Goal: Task Accomplishment & Management: Complete application form

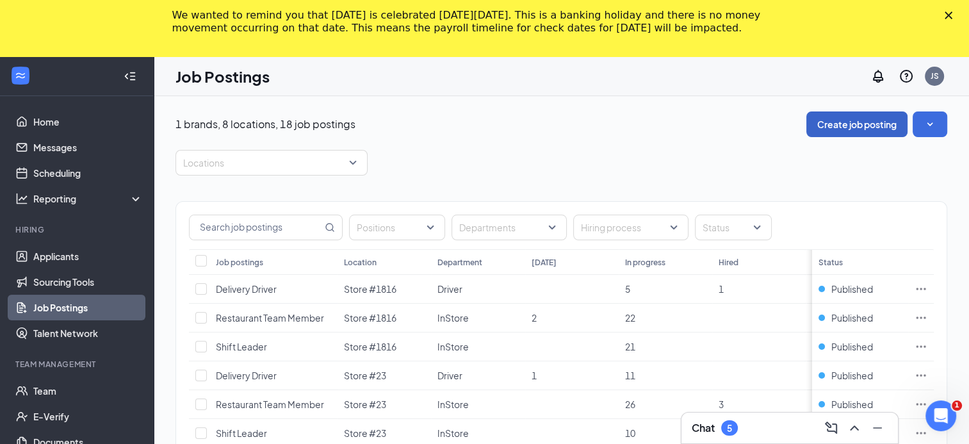
click at [863, 123] on button "Create job posting" at bounding box center [856, 124] width 101 height 26
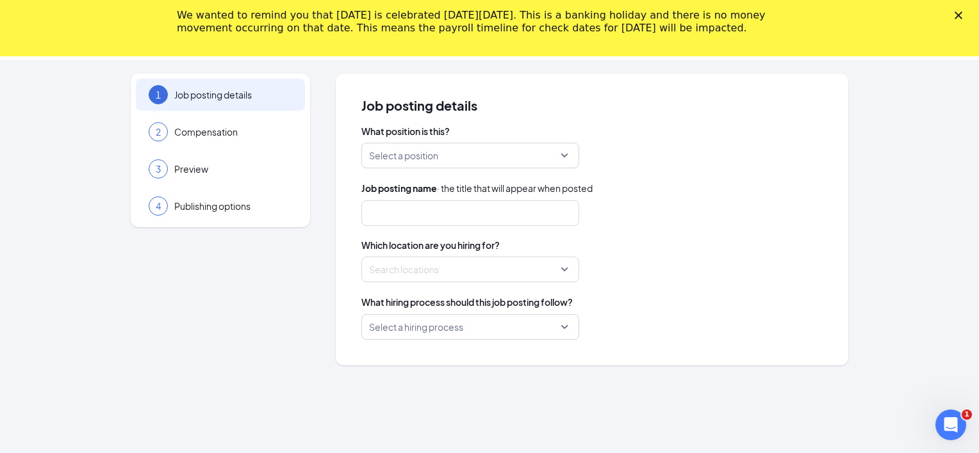
click at [444, 154] on input "search" at bounding box center [465, 155] width 193 height 24
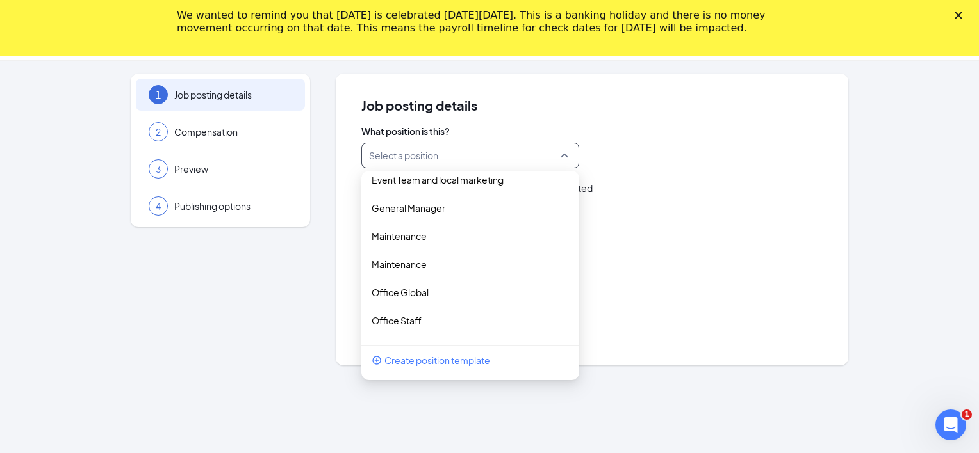
scroll to position [315, 0]
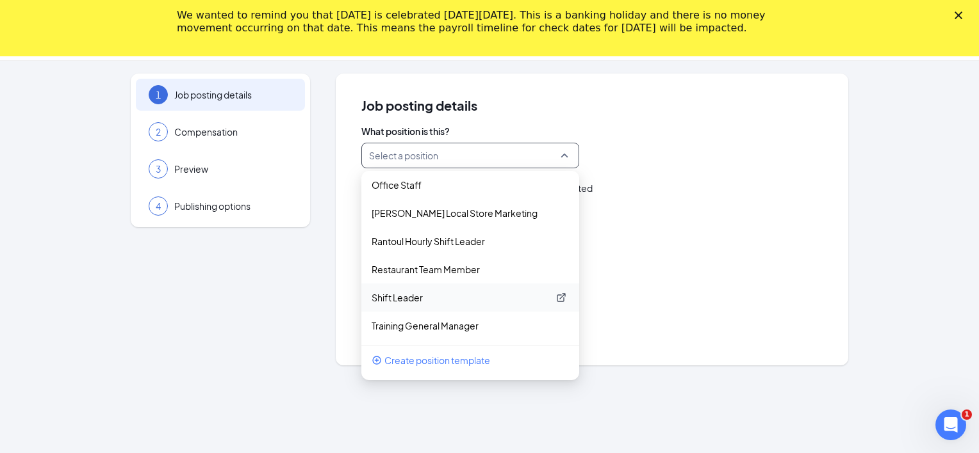
click at [407, 294] on p "Shift Leader" at bounding box center [459, 297] width 177 height 13
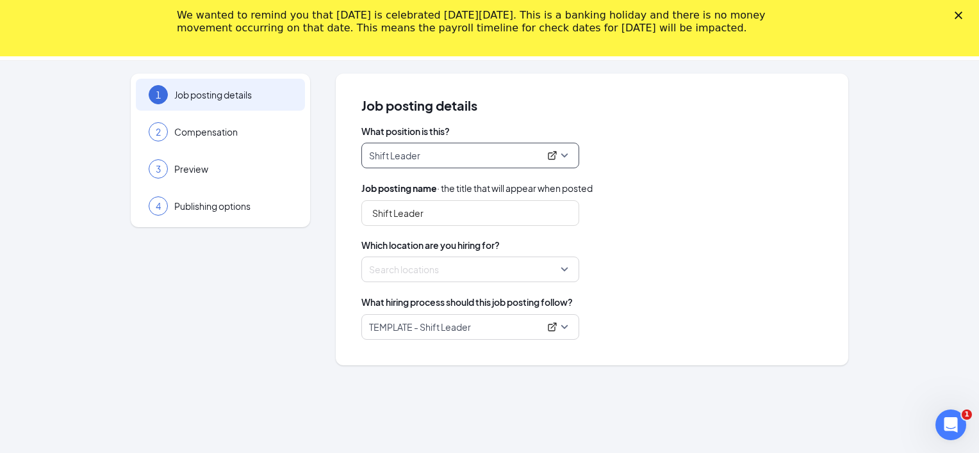
click at [408, 267] on div at bounding box center [466, 269] width 193 height 20
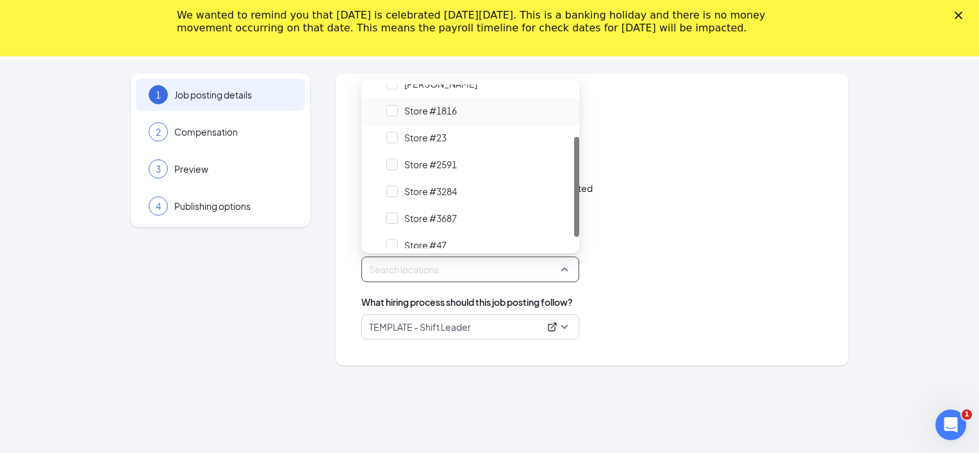
scroll to position [105, 0]
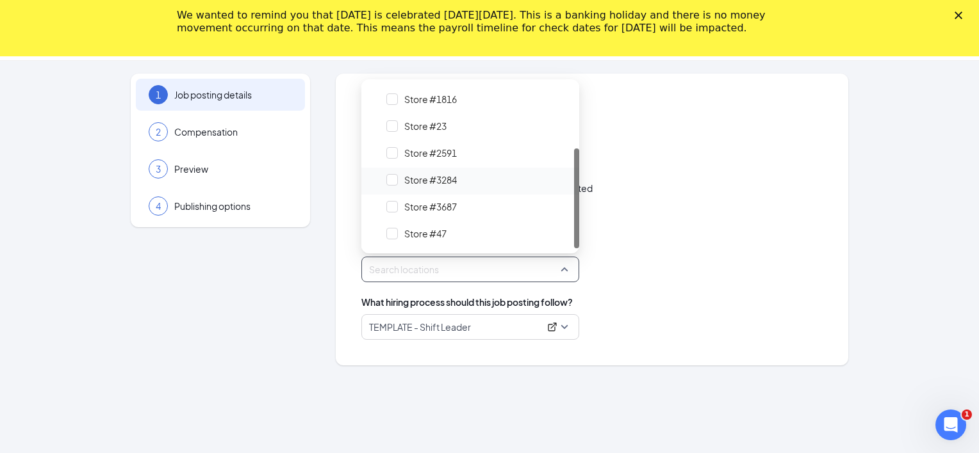
click at [419, 176] on span "Store #3284" at bounding box center [430, 180] width 53 height 13
click at [712, 218] on div "Shift Leader" at bounding box center [591, 213] width 461 height 26
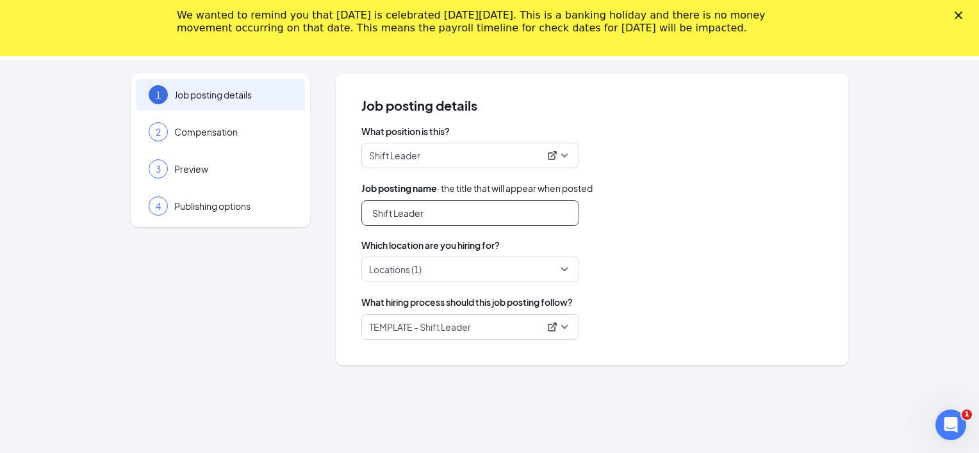
click at [441, 206] on input "Shift Leader" at bounding box center [470, 213] width 218 height 26
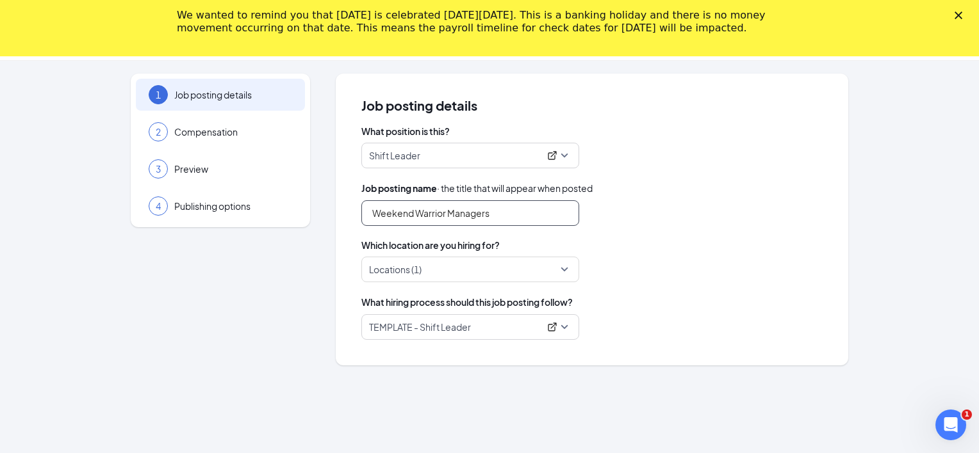
type input "Weekend Warrior Managers"
click at [673, 228] on div "What position is this? Shift Leader 195142 195144 195158 Area Supervisor - Glob…" at bounding box center [591, 232] width 461 height 215
click at [950, 13] on div "We wanted to remind you that Labor Day is celebrated on Monday, September 1, 20…" at bounding box center [489, 21] width 979 height 33
click at [963, 17] on div "Close" at bounding box center [960, 16] width 13 height 8
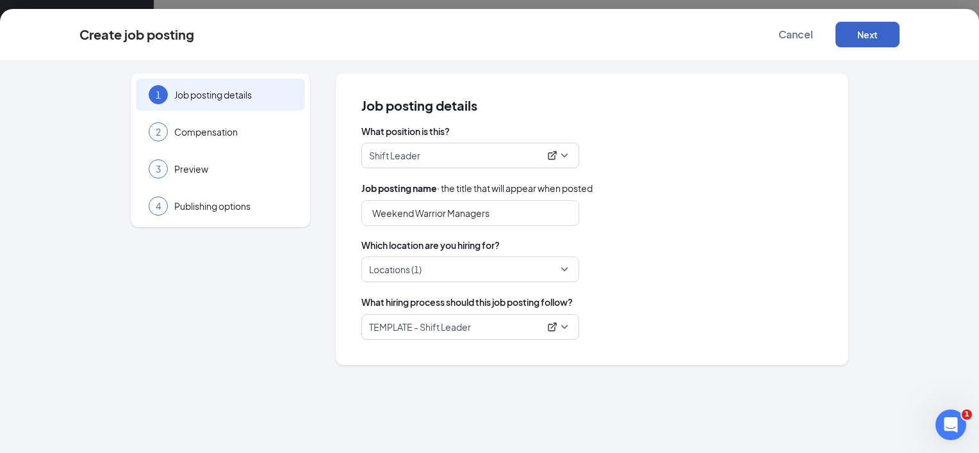
click at [857, 25] on button "Next" at bounding box center [867, 35] width 64 height 26
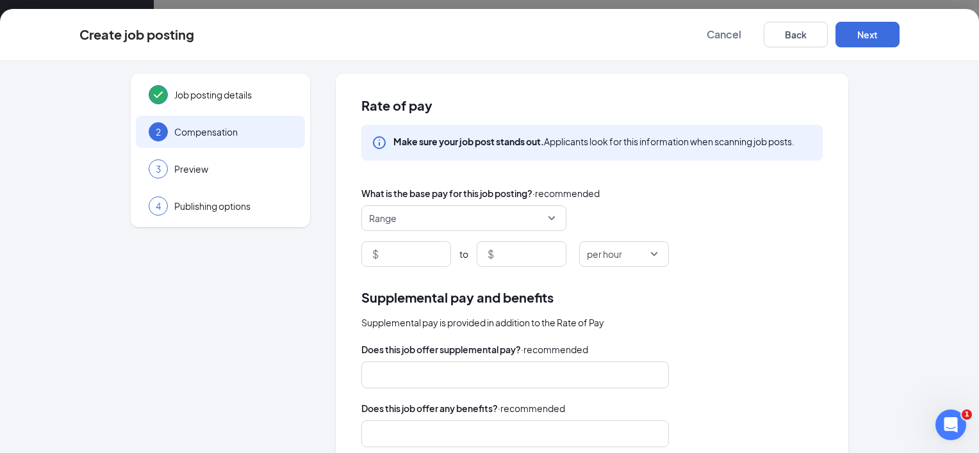
click at [420, 238] on div "Range $ to $ per hour" at bounding box center [591, 236] width 461 height 61
click at [414, 248] on input at bounding box center [415, 254] width 69 height 24
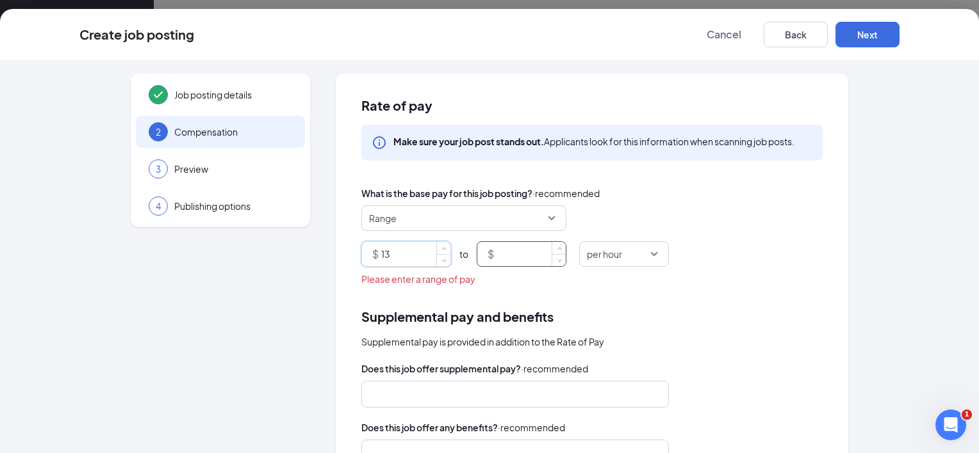
type input "13"
click at [520, 259] on input at bounding box center [530, 254] width 69 height 24
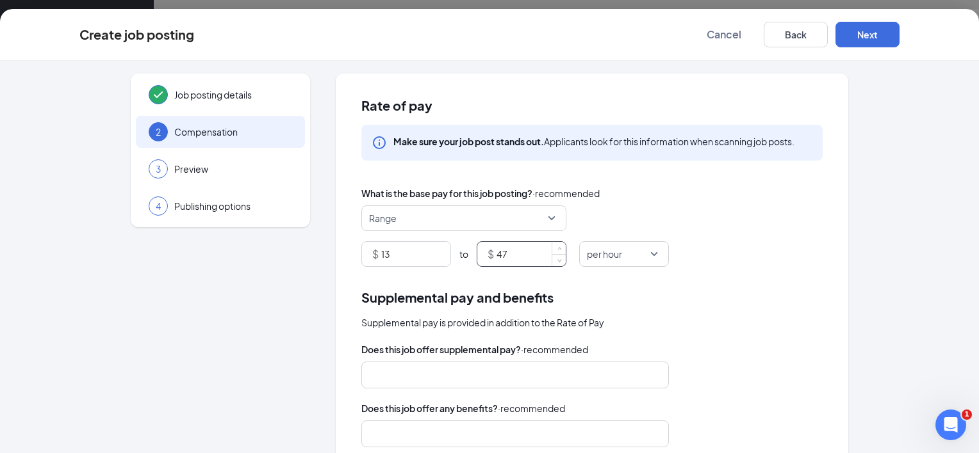
type input "4"
click at [387, 377] on div at bounding box center [508, 375] width 273 height 20
type input "15"
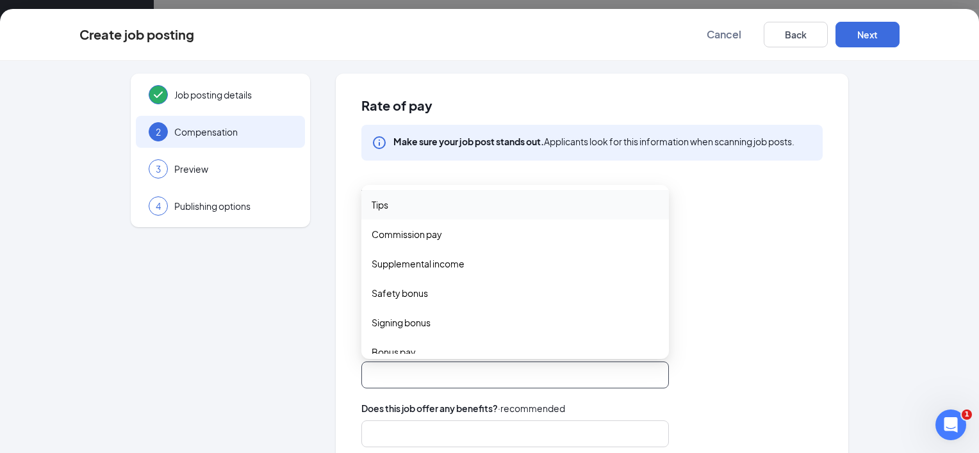
click at [418, 209] on span "Tips" at bounding box center [514, 205] width 287 height 14
click at [696, 285] on div "Rate of pay Make sure your job post stands out. Applicants look for this inform…" at bounding box center [592, 363] width 512 height 579
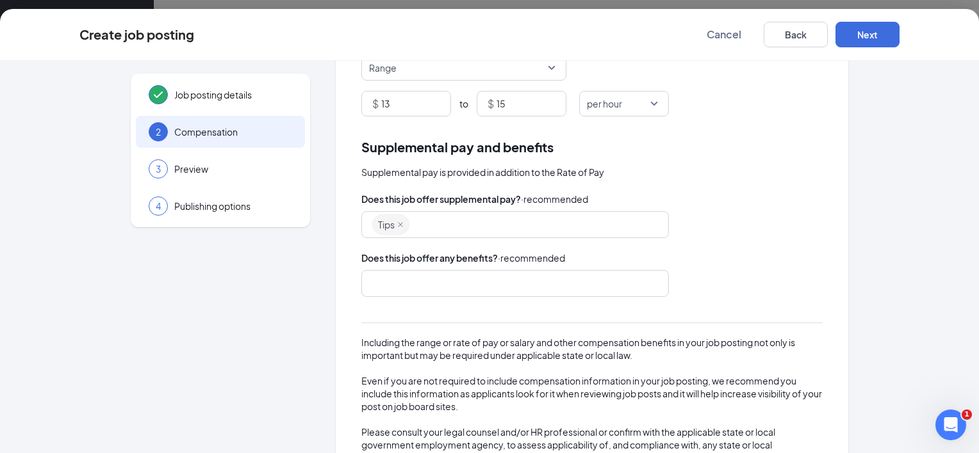
scroll to position [151, 0]
click at [518, 274] on div at bounding box center [508, 283] width 273 height 20
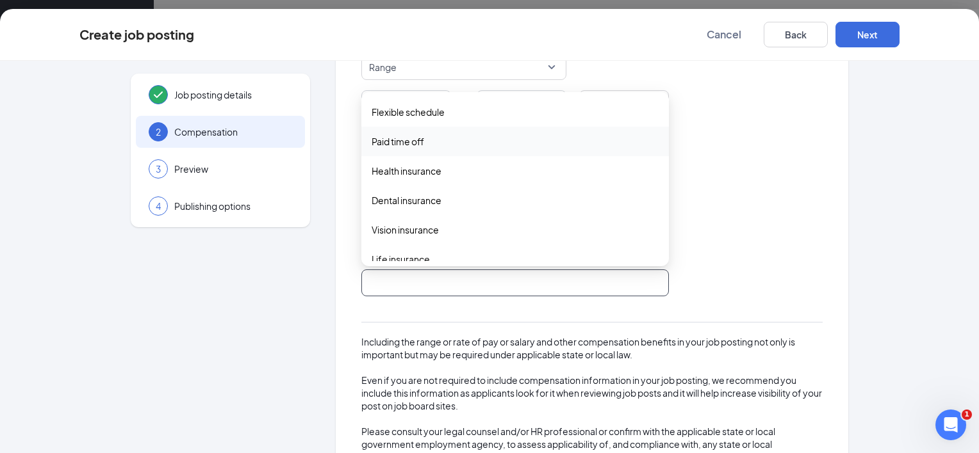
click at [389, 143] on span "Paid time off" at bounding box center [397, 141] width 53 height 14
click at [372, 139] on span "Paid time off" at bounding box center [398, 142] width 54 height 14
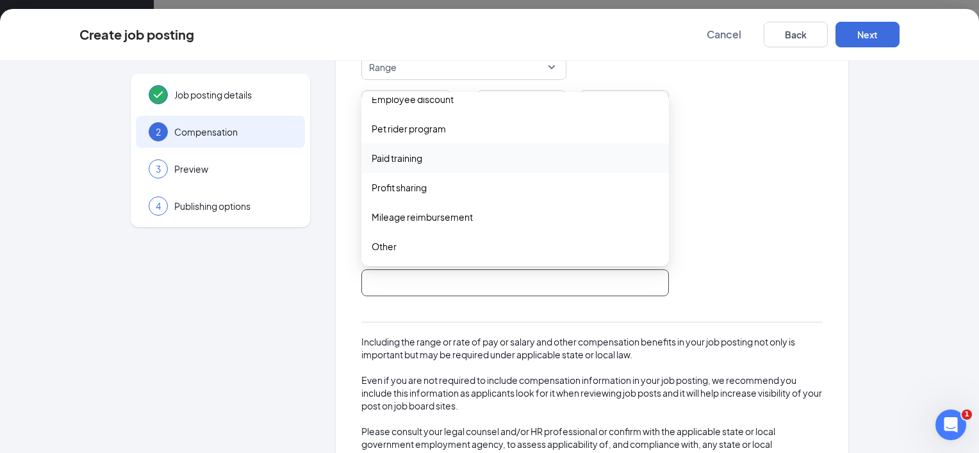
click at [377, 154] on span "Paid training" at bounding box center [396, 158] width 51 height 14
click at [398, 99] on span "Employee discount" at bounding box center [412, 99] width 82 height 14
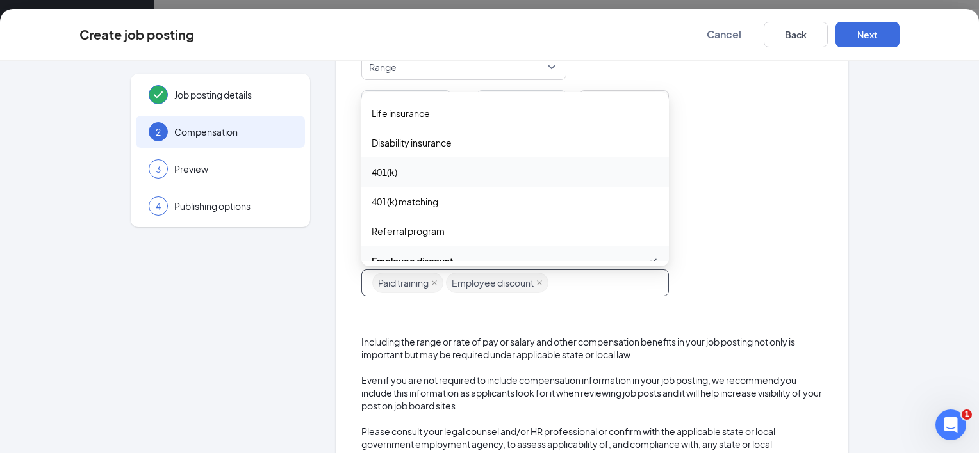
click at [406, 174] on span "401(k)" at bounding box center [514, 172] width 287 height 14
click at [407, 151] on div "Disability insurance" at bounding box center [514, 142] width 307 height 29
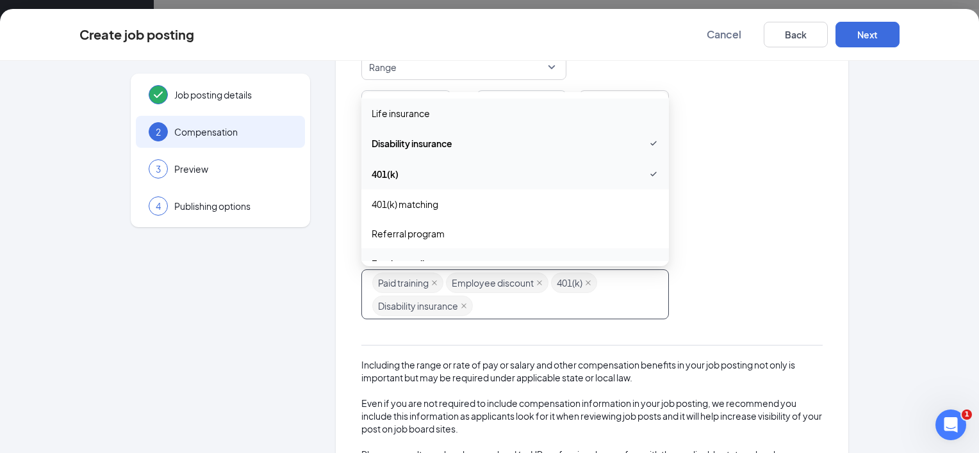
click at [402, 118] on span "Life insurance" at bounding box center [400, 113] width 58 height 14
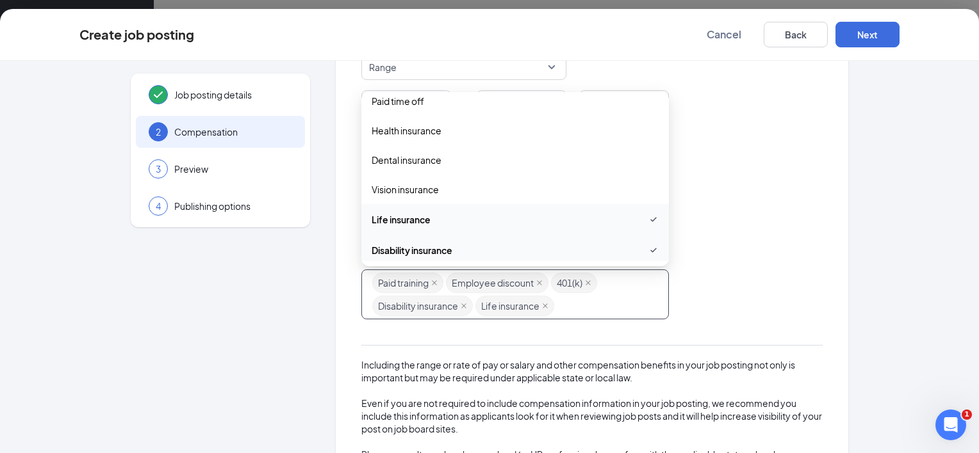
scroll to position [38, 0]
click at [407, 138] on span "Health insurance" at bounding box center [406, 133] width 70 height 14
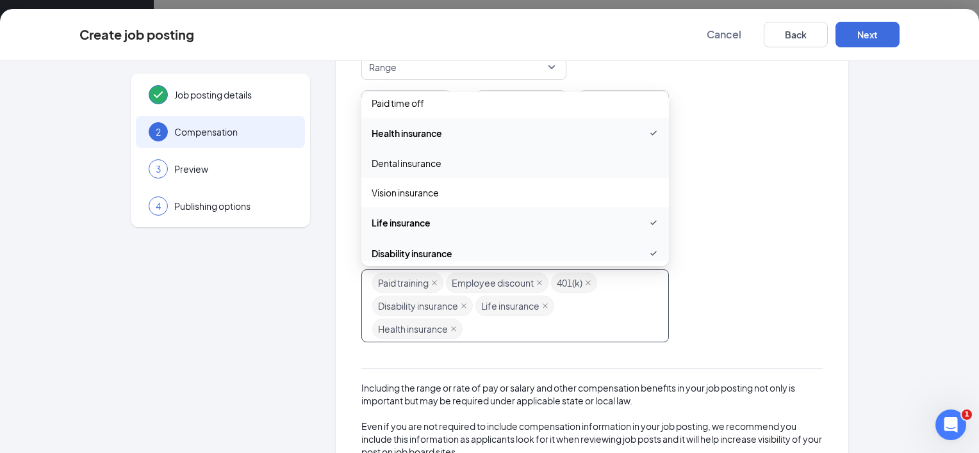
click at [409, 159] on span "Dental insurance" at bounding box center [406, 163] width 70 height 14
click at [420, 207] on div "Vision insurance" at bounding box center [514, 193] width 307 height 29
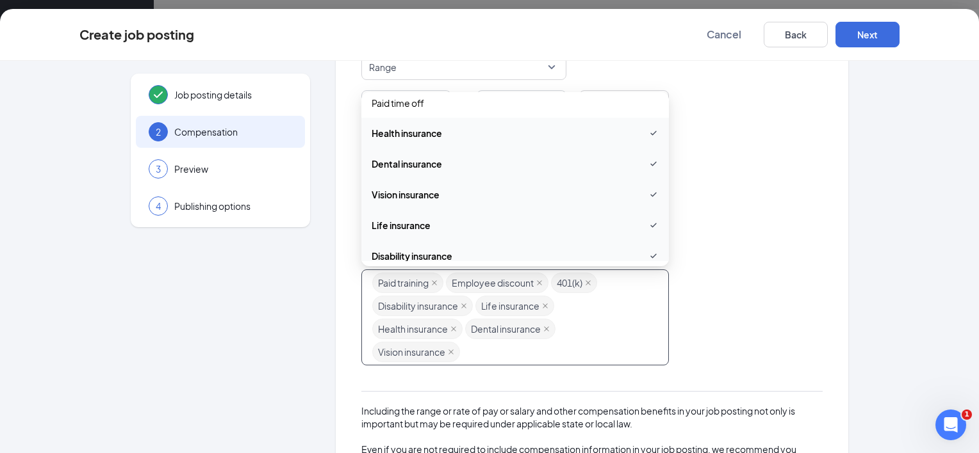
scroll to position [0, 0]
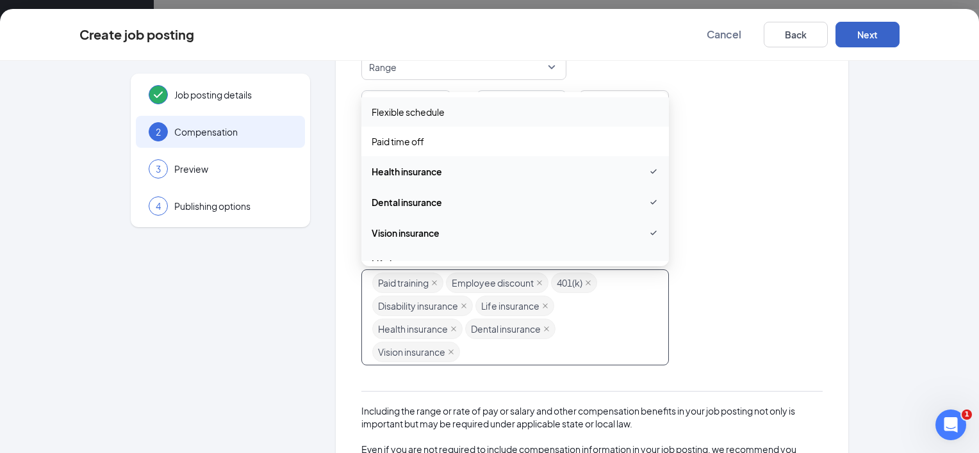
click at [851, 35] on button "Next" at bounding box center [867, 35] width 64 height 26
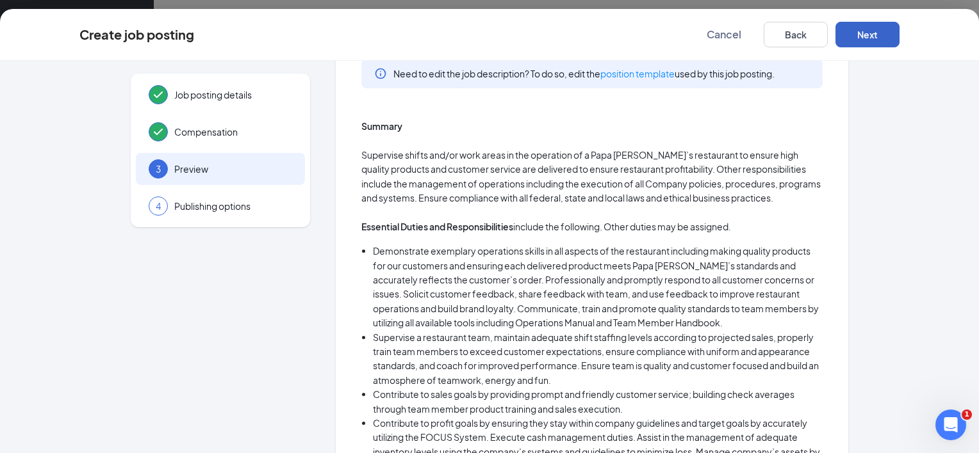
click at [851, 35] on button "Next" at bounding box center [867, 35] width 64 height 26
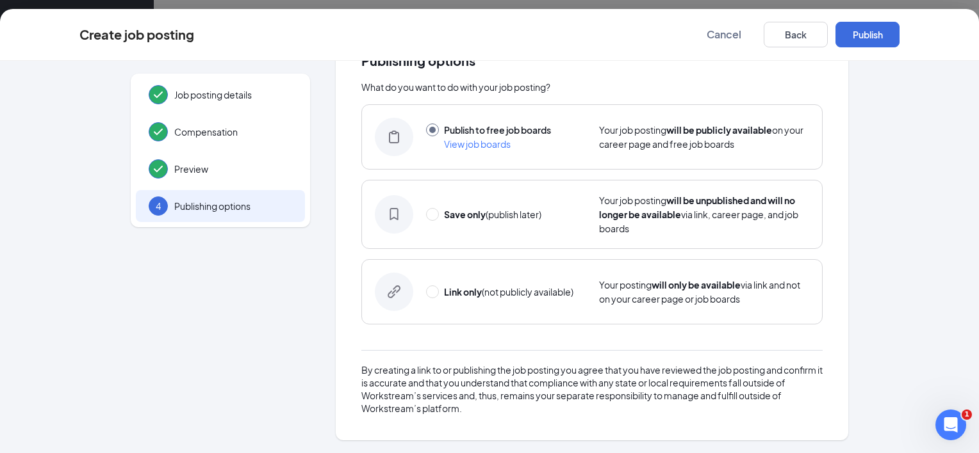
scroll to position [44, 0]
click at [851, 35] on button "Publish" at bounding box center [867, 35] width 64 height 26
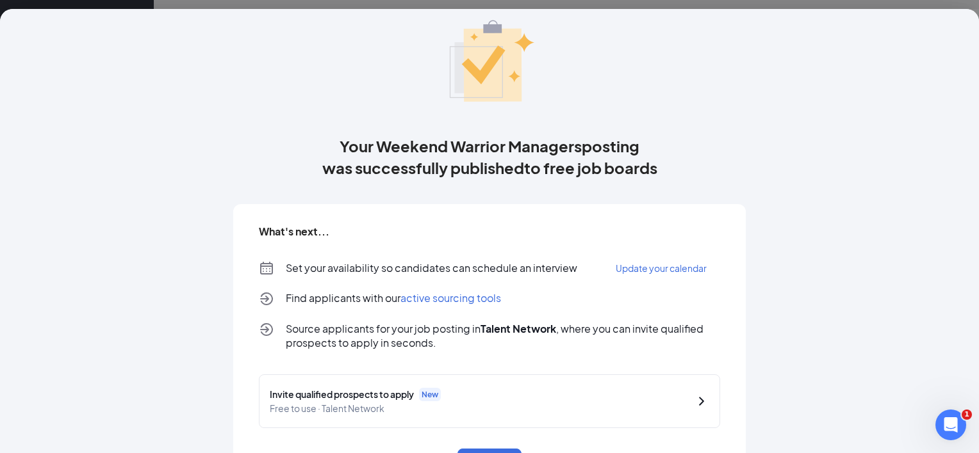
scroll to position [97, 0]
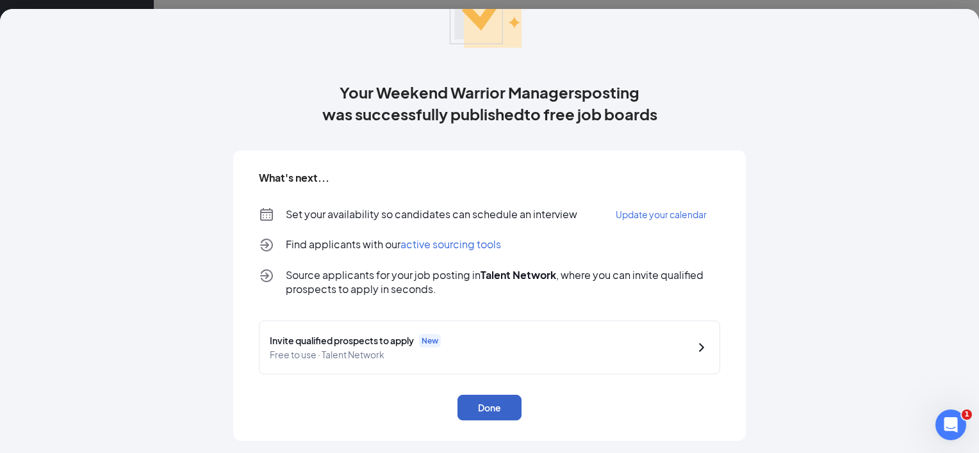
click at [457, 409] on button "Done" at bounding box center [489, 408] width 64 height 26
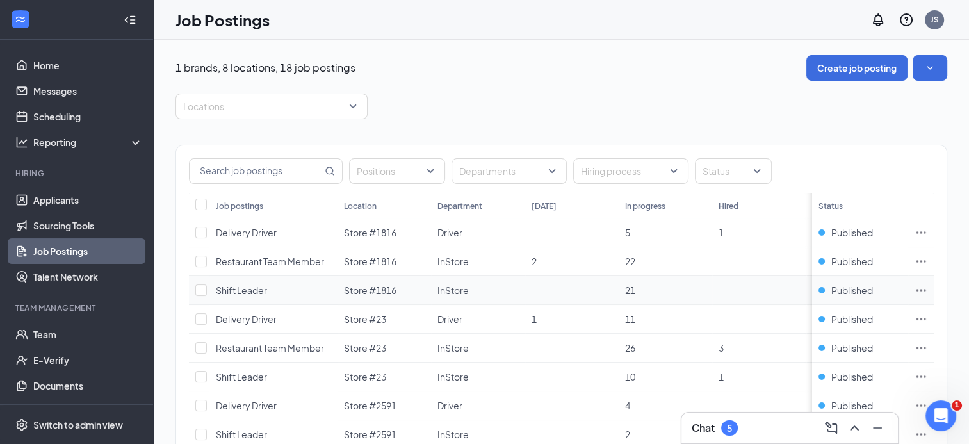
click at [926, 287] on icon "Ellipses" at bounding box center [921, 290] width 13 height 13
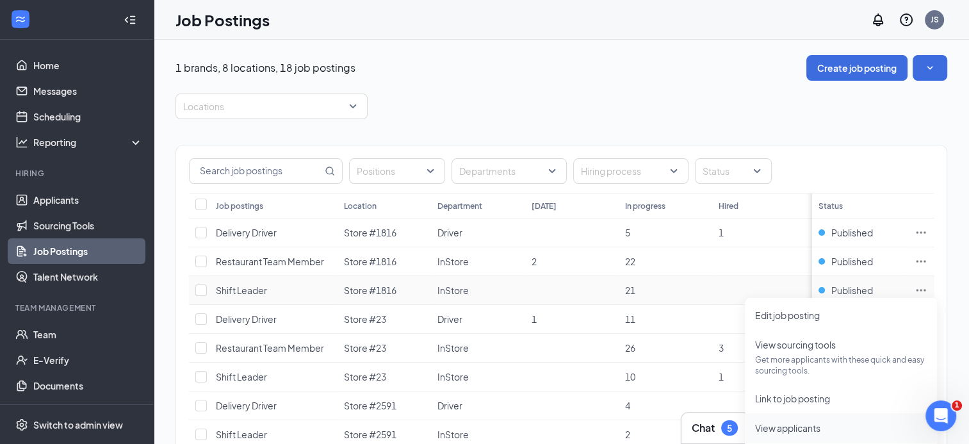
click at [771, 423] on span "View applicants" at bounding box center [787, 428] width 65 height 12
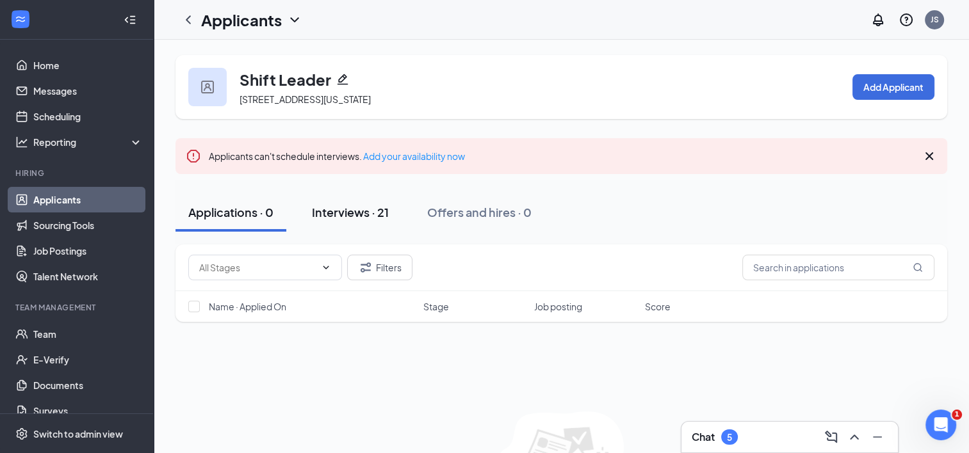
click at [369, 220] on button "Interviews · 21" at bounding box center [350, 212] width 102 height 38
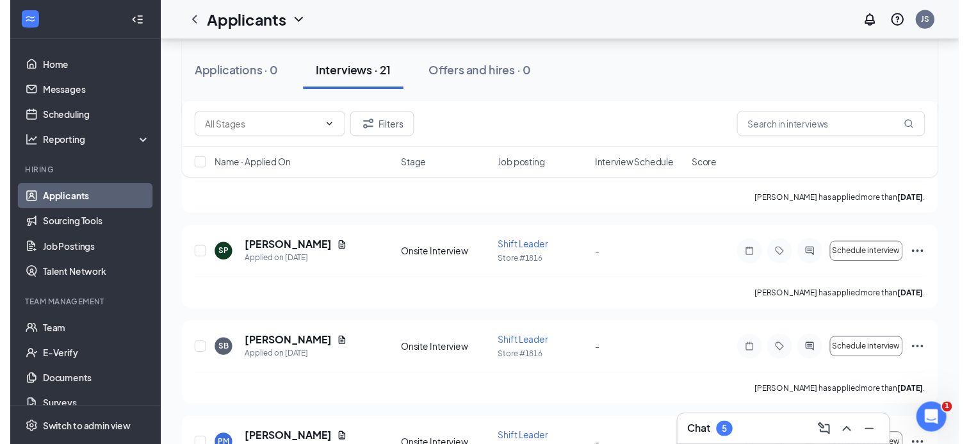
scroll to position [494, 0]
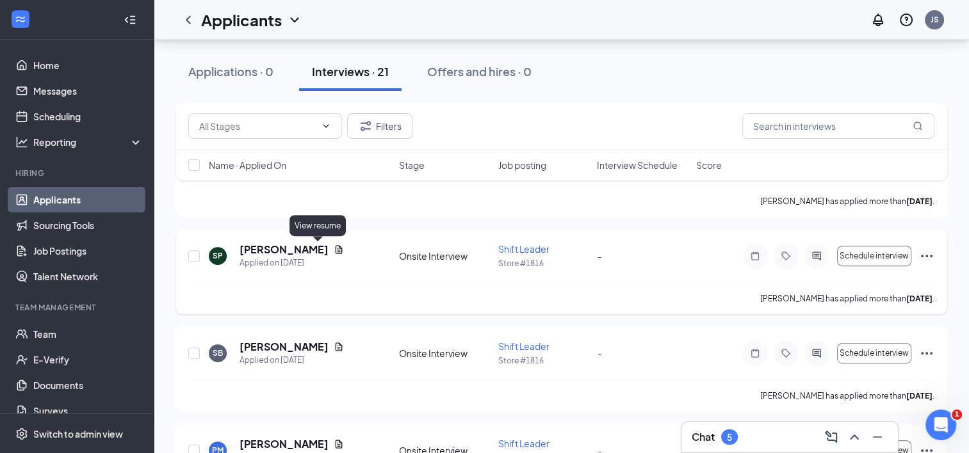
click at [336, 247] on icon "Document" at bounding box center [339, 249] width 7 height 8
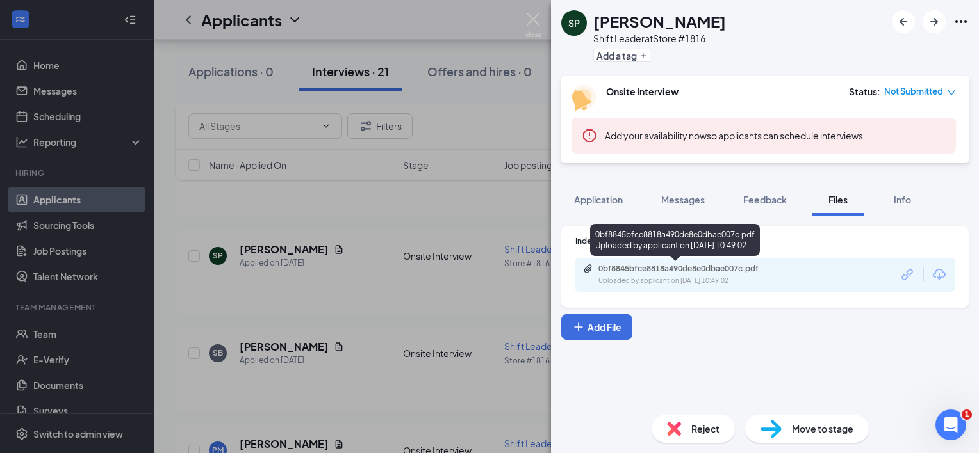
click at [619, 272] on div "0bf8845bfce8818a490de8e0dbae007c.pdf" at bounding box center [687, 269] width 179 height 10
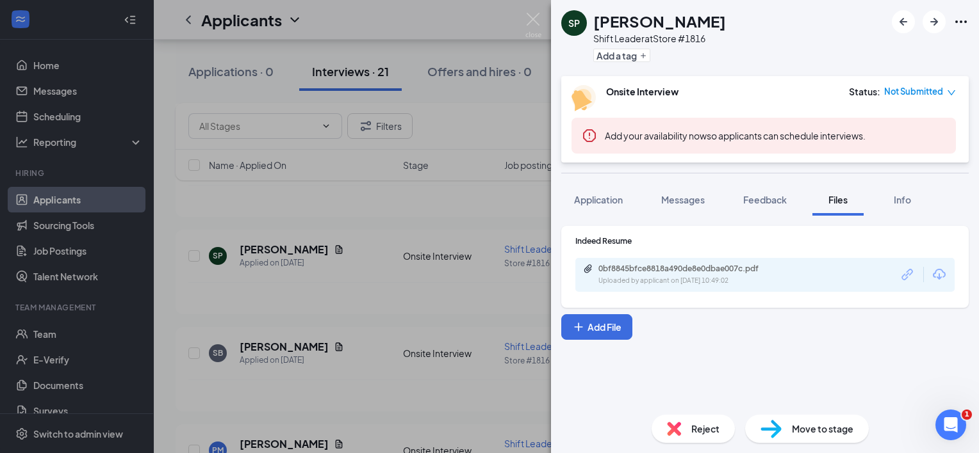
click at [438, 230] on div "SP [PERSON_NAME] Shift Leader at Store #1816 Add a tag Onsite Interview Status …" at bounding box center [489, 226] width 979 height 453
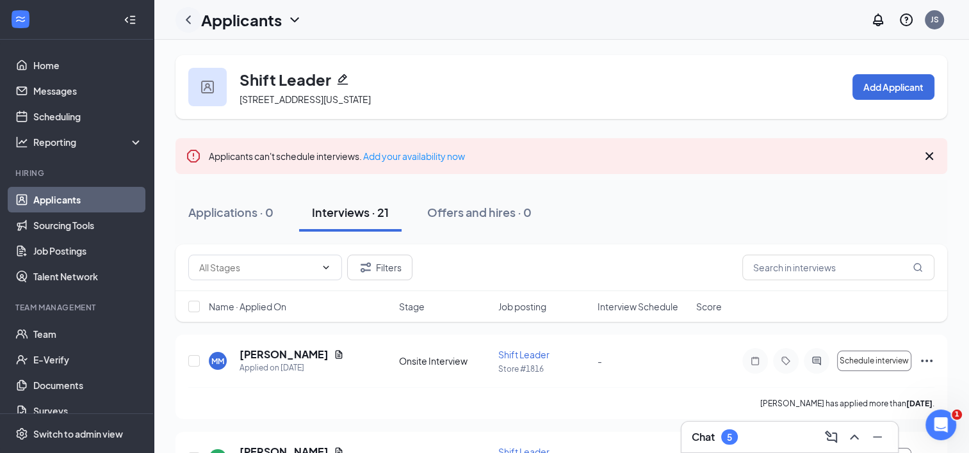
click at [191, 19] on icon "ChevronLeft" at bounding box center [188, 19] width 15 height 15
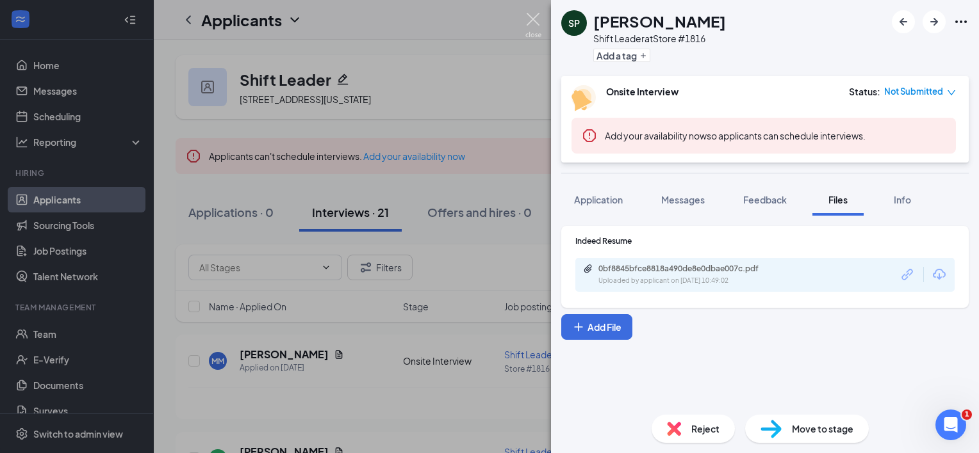
click at [529, 16] on img at bounding box center [533, 25] width 16 height 25
